Goal: Navigation & Orientation: Find specific page/section

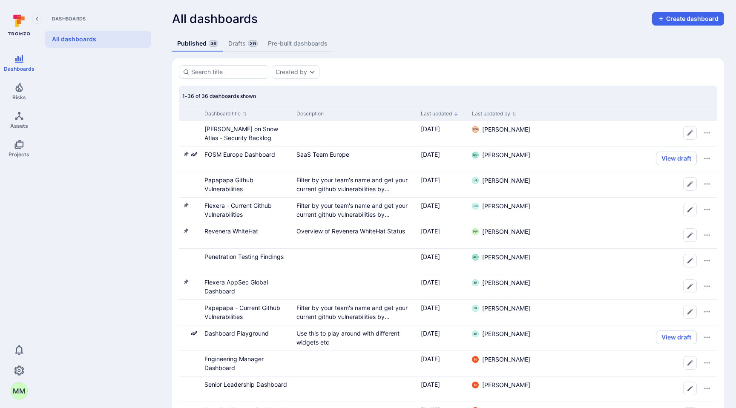
click at [26, 31] on icon at bounding box center [19, 25] width 38 height 30
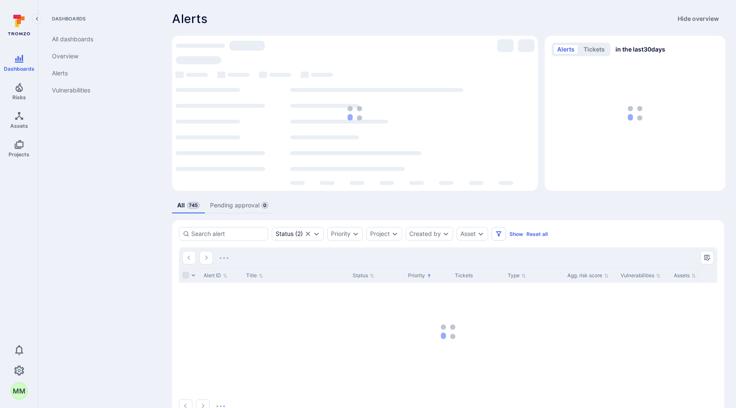
click at [34, 17] on icon "Collapse navigation menu" at bounding box center [37, 18] width 6 height 7
